Goal: Transaction & Acquisition: Purchase product/service

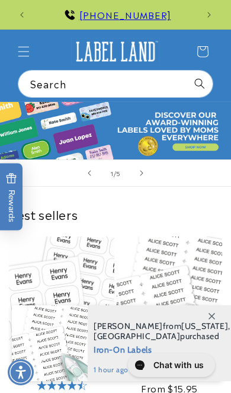
click at [27, 52] on icon "Menu" at bounding box center [24, 52] width 12 height 12
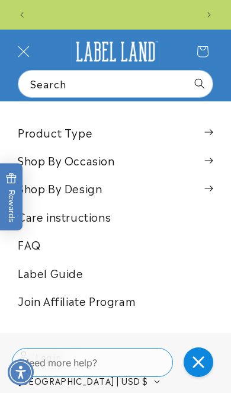
scroll to position [0, 328]
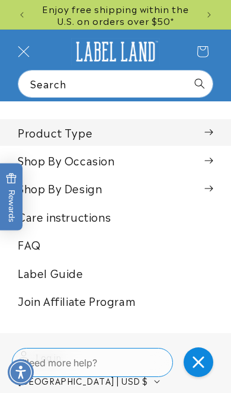
click at [219, 130] on summary "Product Type" at bounding box center [115, 132] width 231 height 27
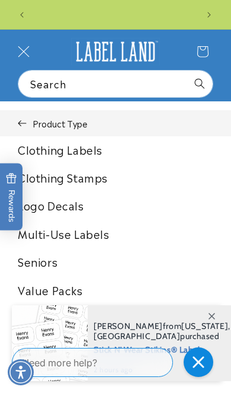
scroll to position [0, 0]
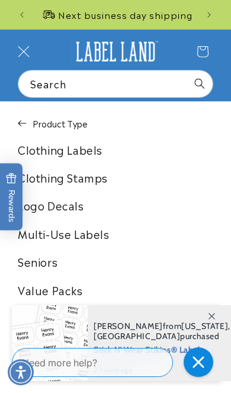
click at [98, 154] on link "Clothing Labels" at bounding box center [115, 149] width 231 height 27
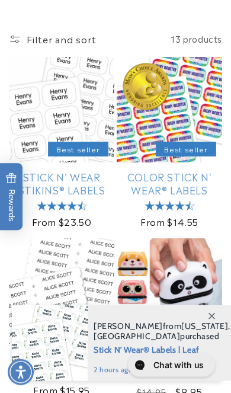
scroll to position [147, 0]
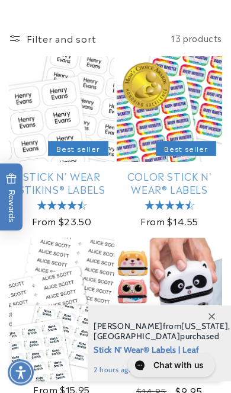
click at [217, 327] on span at bounding box center [211, 316] width 21 height 21
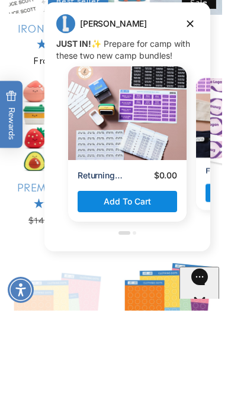
scroll to position [477, 0]
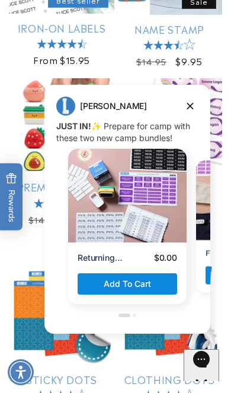
click at [197, 103] on button "Dismiss campaign" at bounding box center [190, 106] width 17 height 17
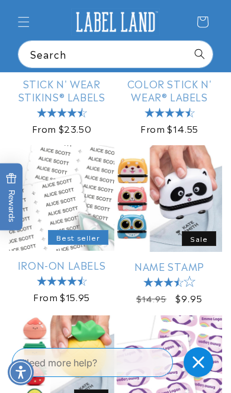
scroll to position [0, 164]
click at [82, 259] on link "Iron-On Labels" at bounding box center [62, 265] width 106 height 13
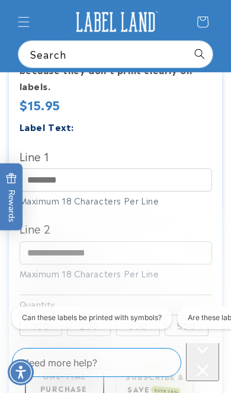
scroll to position [381, 0]
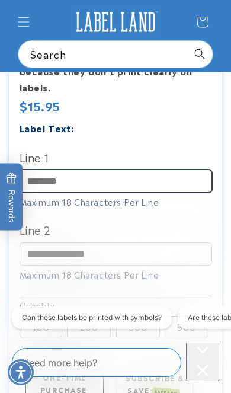
click at [168, 177] on input "Line 1" at bounding box center [116, 181] width 193 height 23
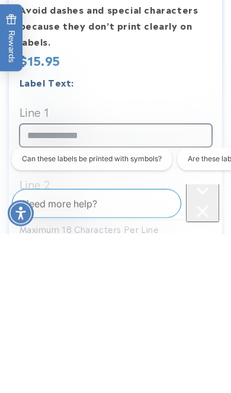
scroll to position [269, 0]
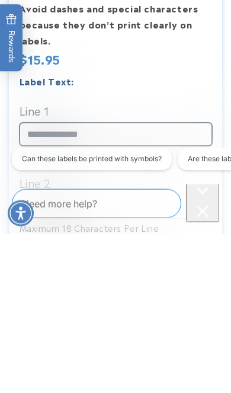
type input "**********"
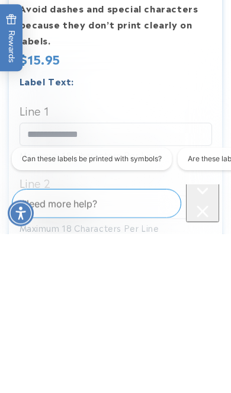
click at [205, 206] on div "Close conversation starters" at bounding box center [203, 212] width 24 height 15
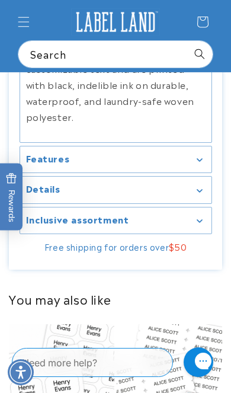
scroll to position [966, 0]
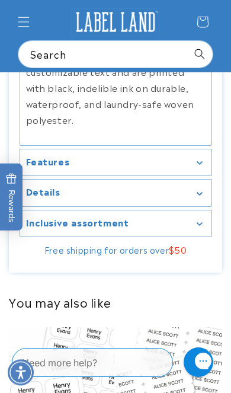
click at [209, 206] on summary "Details" at bounding box center [116, 193] width 192 height 27
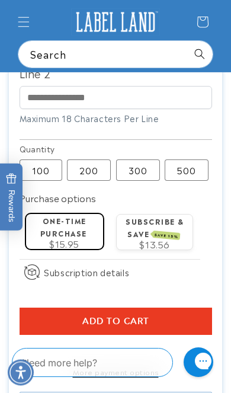
scroll to position [537, 0]
